Goal: Information Seeking & Learning: Compare options

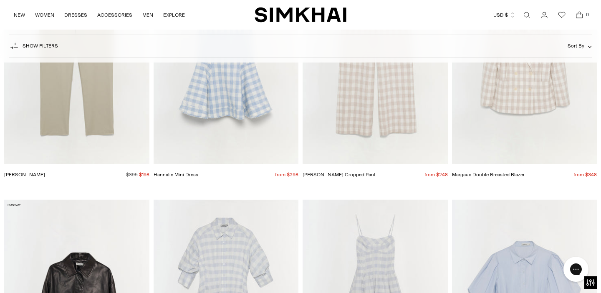
scroll to position [3524, 0]
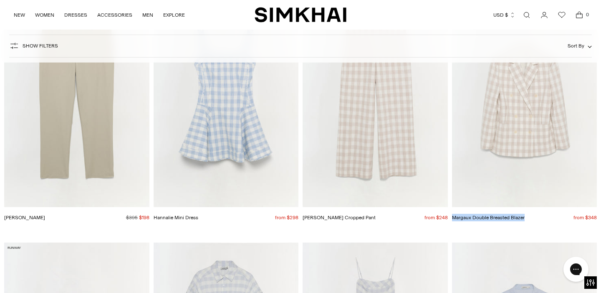
drag, startPoint x: 533, startPoint y: 220, endPoint x: 450, endPoint y: 218, distance: 82.7
copy link "Margaux Double Breasted Blazer"
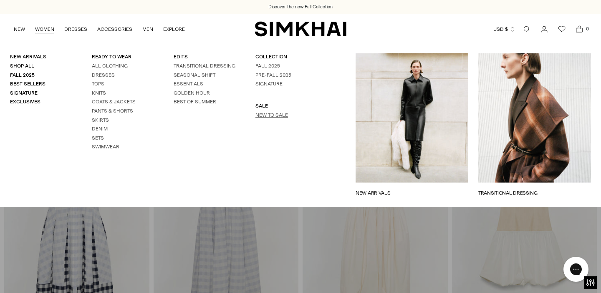
click at [280, 116] on link "New to Sale" at bounding box center [271, 115] width 33 height 6
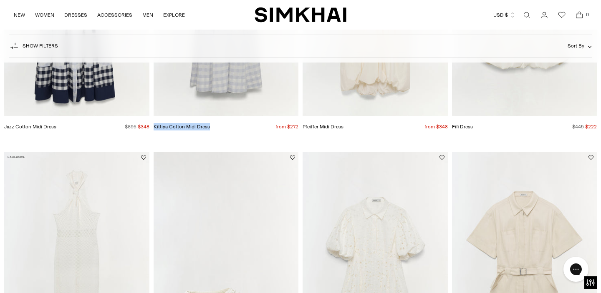
drag, startPoint x: 207, startPoint y: 127, endPoint x: 154, endPoint y: 128, distance: 53.8
click at [154, 128] on div "Kittiya Cotton Midi Dress Regular price from $272 Unit price / per" at bounding box center [226, 127] width 145 height 8
copy link "Kittiya Cotton Midi Dress"
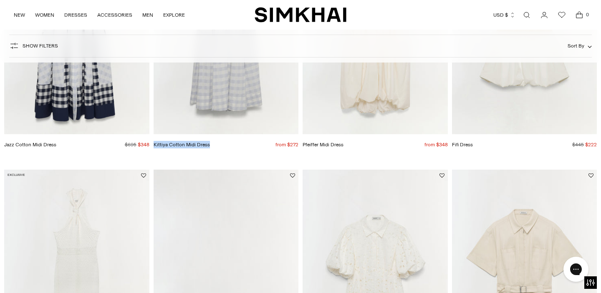
scroll to position [197, 0]
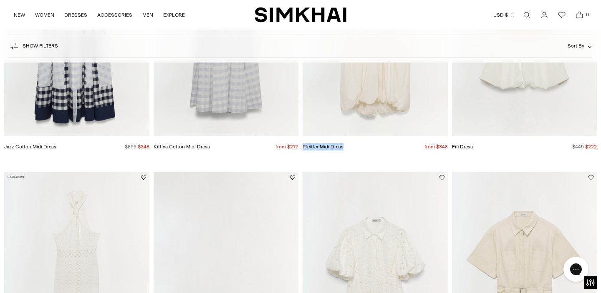
drag, startPoint x: 343, startPoint y: 146, endPoint x: 303, endPoint y: 147, distance: 39.3
click at [303, 147] on div "Pfeiffer Midi Dress Regular price from $348 Unit price / per" at bounding box center [375, 147] width 145 height 8
copy link "Pfeiffer Midi Dress"
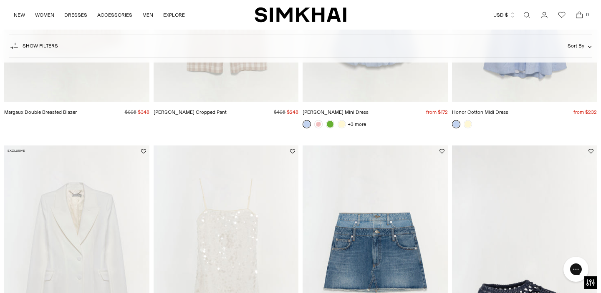
scroll to position [742, 0]
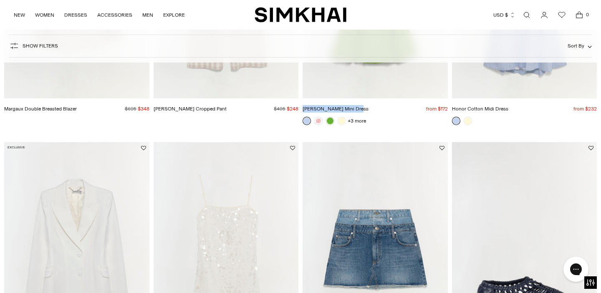
drag, startPoint x: 358, startPoint y: 109, endPoint x: 303, endPoint y: 109, distance: 54.3
click at [303, 109] on div "Cleo Cotton Mini Dress Regular price from $172 Unit price / per" at bounding box center [375, 109] width 145 height 8
copy link "[PERSON_NAME] Mini Dress"
